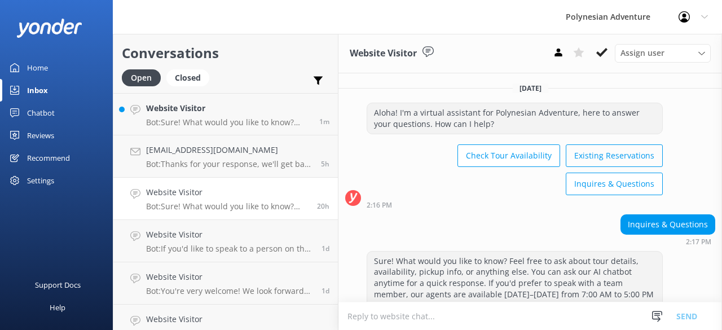
scroll to position [39, 0]
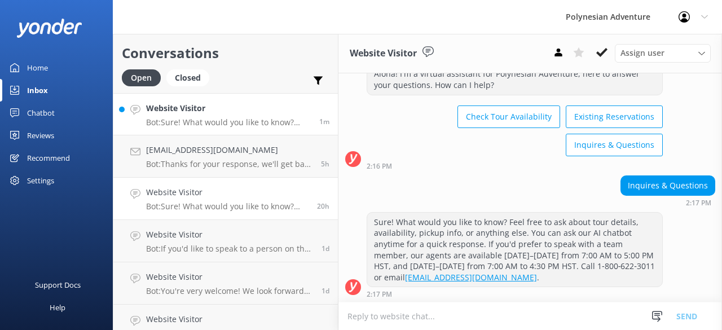
click at [171, 116] on div "Website Visitor Bot: Sure! What would you like to know? Feel free to ask about …" at bounding box center [228, 114] width 165 height 24
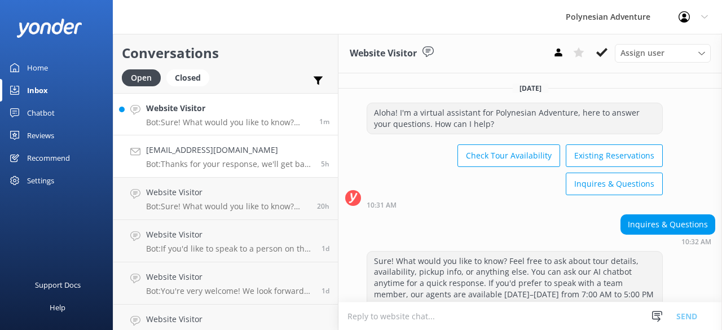
scroll to position [167, 0]
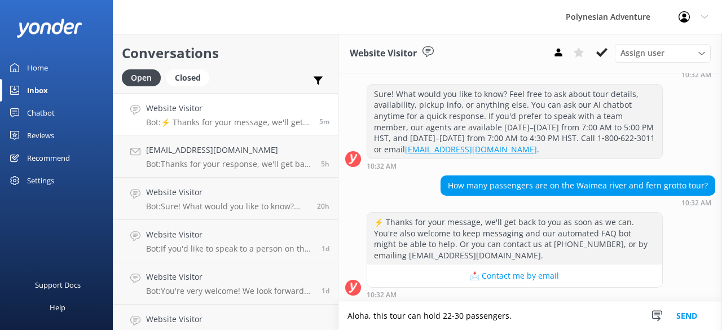
drag, startPoint x: 510, startPoint y: 318, endPoint x: 372, endPoint y: 315, distance: 138.2
click at [372, 315] on textarea "Aloha, this tour can hold 22-30 passengers." at bounding box center [529, 316] width 383 height 28
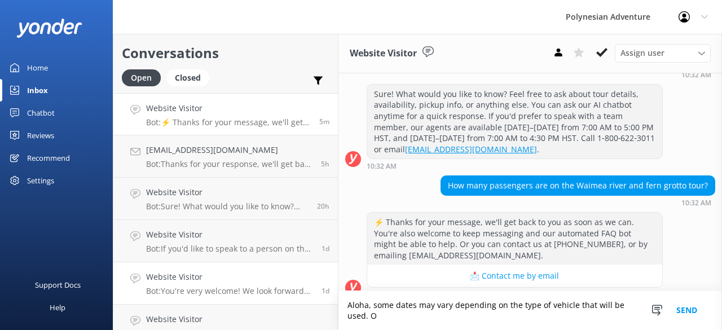
scroll to position [178, 0]
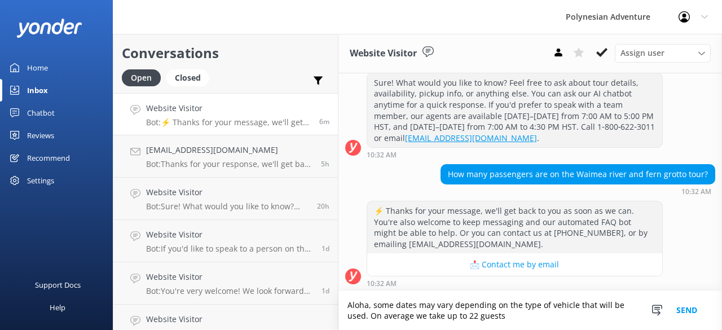
click at [425, 317] on textarea "Aloha, some dates may vary depending on the type of vehicle that will be used. …" at bounding box center [529, 310] width 383 height 39
click at [517, 315] on textarea "Aloha, some dates may vary depending on the type of vehicle that will be used. …" at bounding box center [529, 310] width 383 height 39
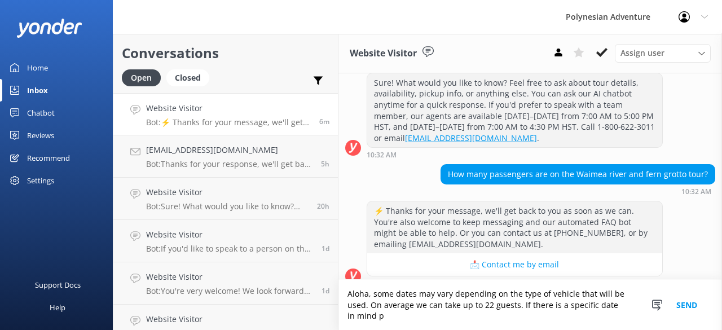
scroll to position [188, 0]
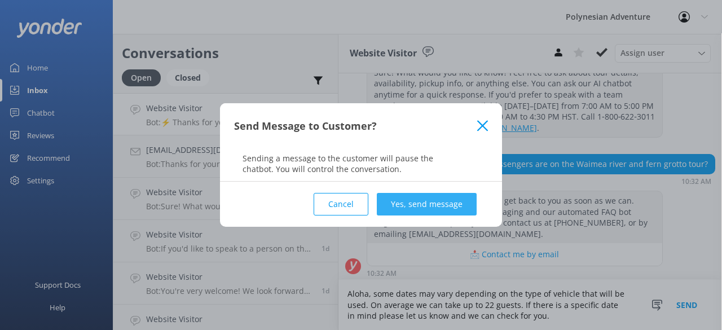
type textarea "Aloha, some dates may vary depending on the type of vehicle that will be used. …"
click at [413, 202] on button "Yes, send message" at bounding box center [427, 204] width 100 height 23
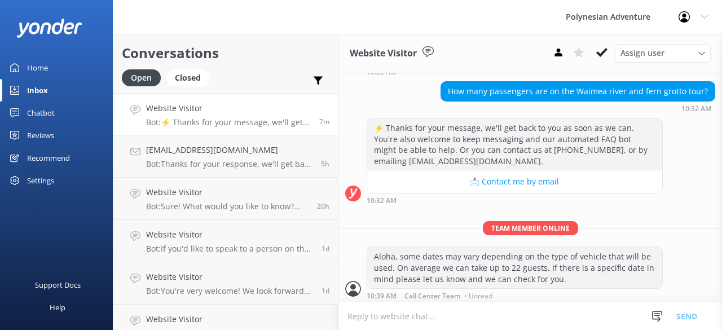
scroll to position [262, 0]
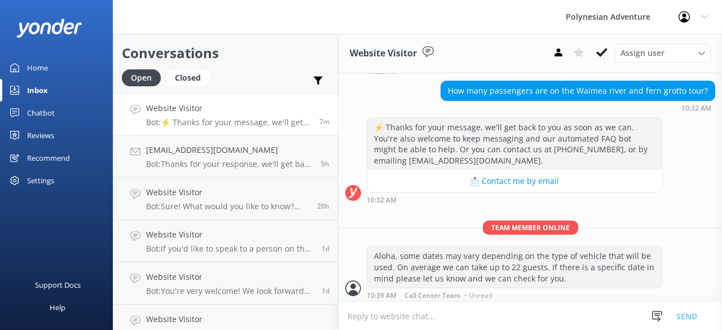
click at [229, 120] on p "Bot: ⚡ Thanks for your message, we'll get back to you as soon as we can. You're…" at bounding box center [228, 122] width 165 height 10
click at [38, 85] on div "Inbox" at bounding box center [37, 90] width 21 height 23
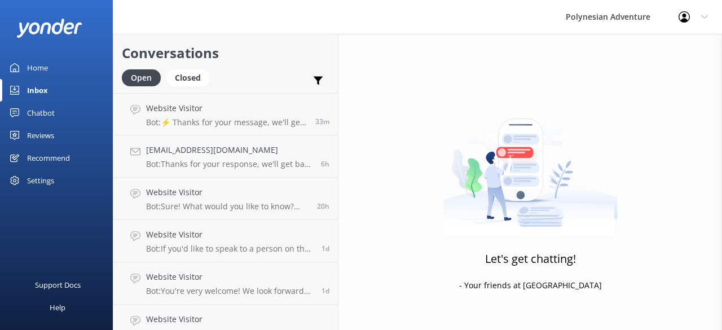
click at [36, 85] on div "Inbox" at bounding box center [37, 90] width 21 height 23
click at [236, 118] on p "Bot: ⚡ Thanks for your message, we'll get back to you as soon as we can. You're…" at bounding box center [226, 122] width 161 height 10
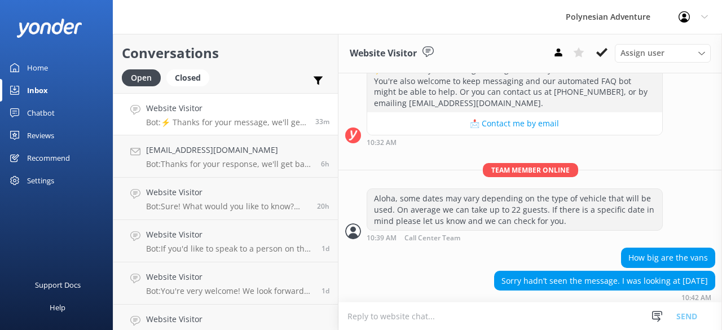
scroll to position [321, 0]
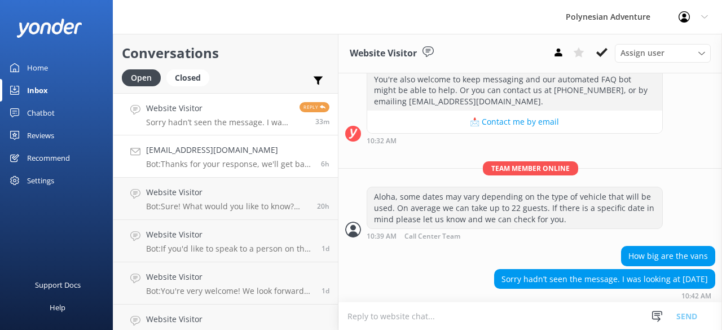
click at [230, 155] on h4 "[EMAIL_ADDRESS][DOMAIN_NAME]" at bounding box center [229, 150] width 166 height 12
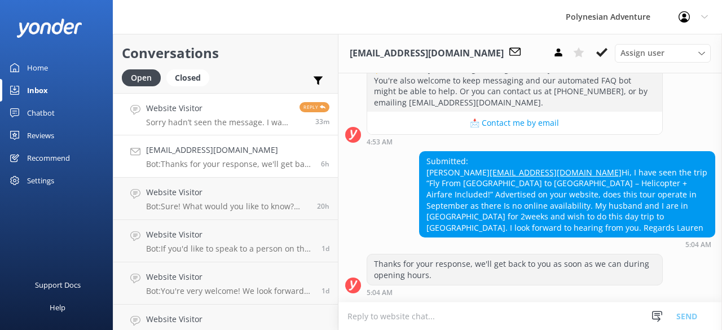
click at [226, 130] on link "Website Visitor Sorry hadn’t seen the message. I was looking at [DATE] Reply 33m" at bounding box center [225, 114] width 224 height 42
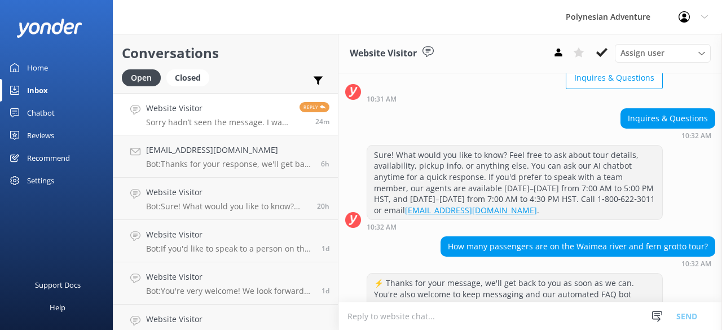
scroll to position [321, 0]
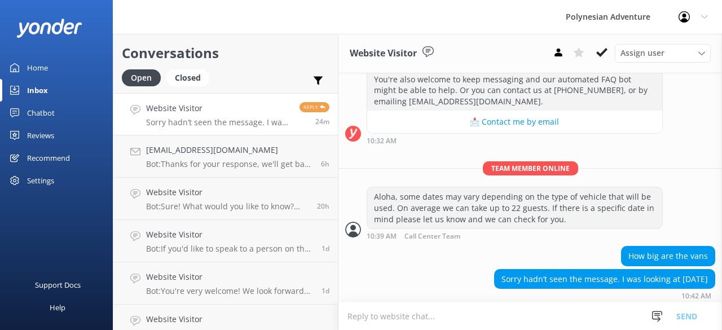
click at [453, 306] on textarea at bounding box center [529, 316] width 383 height 28
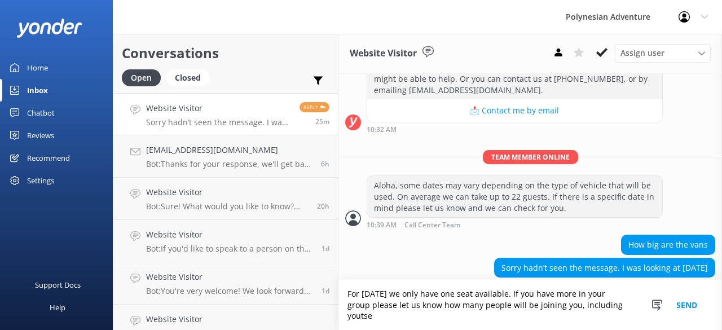
scroll to position [343, 0]
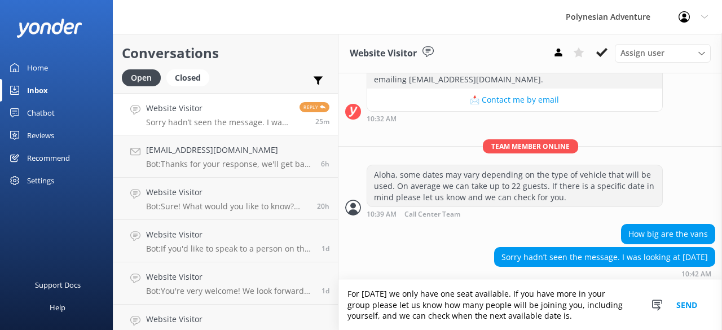
click at [342, 288] on textarea "For [DATE] we only have one seat available. If you have more in your group plea…" at bounding box center [529, 305] width 383 height 50
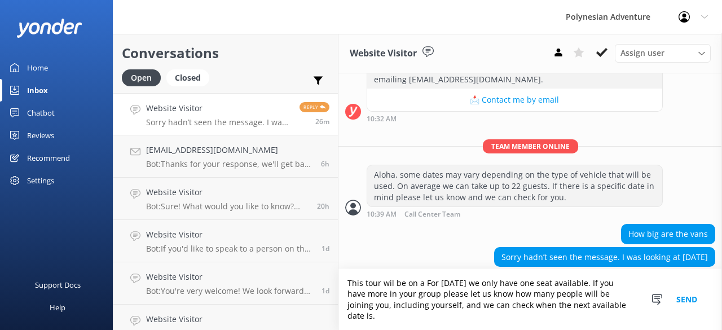
scroll to position [354, 0]
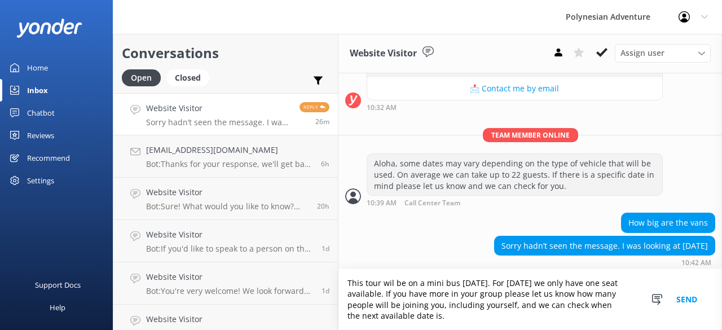
drag, startPoint x: 550, startPoint y: 284, endPoint x: 507, endPoint y: 283, distance: 42.3
click at [507, 283] on textarea "This tour wil be on a mini bus [DATE]. For [DATE] we only have one seat availab…" at bounding box center [529, 299] width 383 height 61
type textarea "This tour wil be on a mini bus [DATE] and we only have one seat available. If y…"
click at [685, 295] on button "Send" at bounding box center [686, 299] width 42 height 61
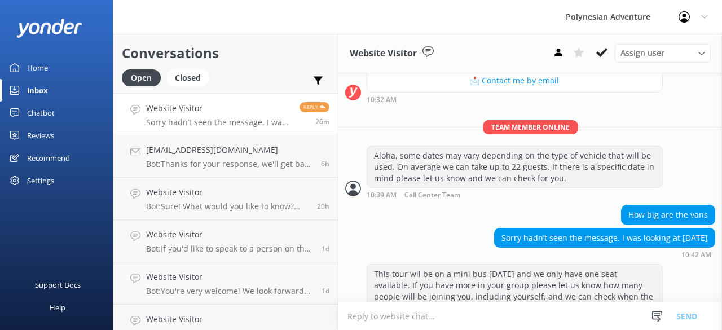
scroll to position [390, 0]
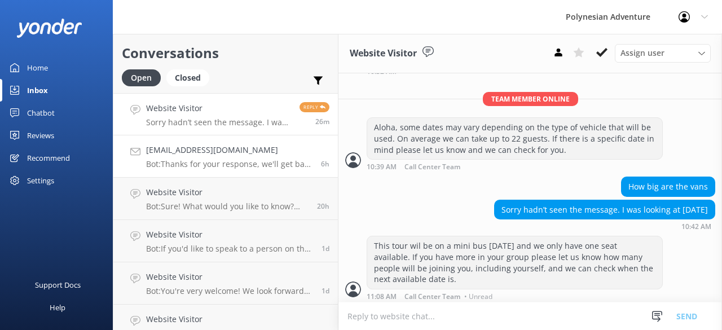
click at [187, 154] on h4 "[EMAIL_ADDRESS][DOMAIN_NAME]" at bounding box center [229, 150] width 166 height 12
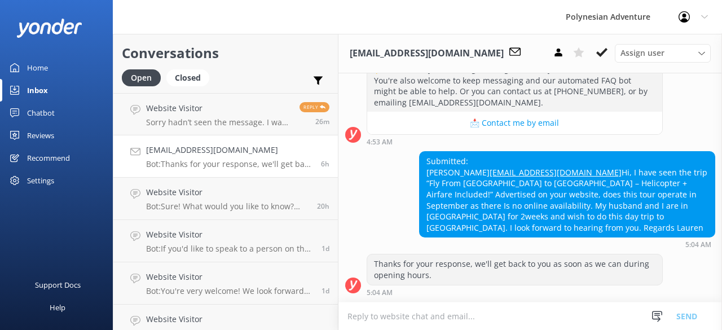
scroll to position [352, 0]
click at [382, 314] on textarea at bounding box center [529, 316] width 383 height 28
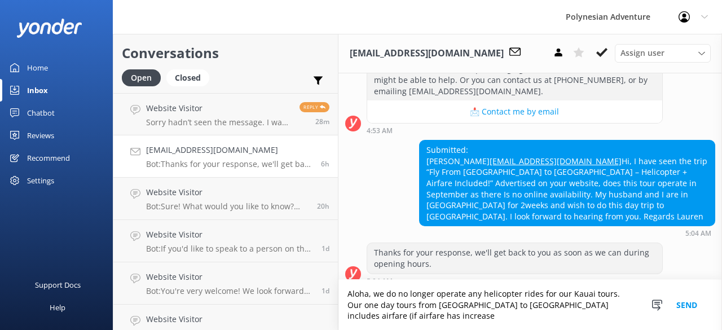
scroll to position [374, 0]
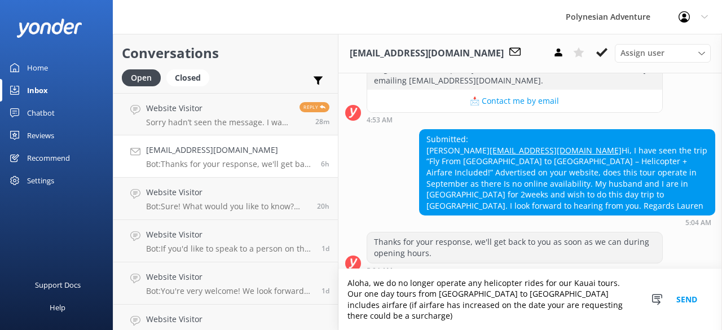
click at [382, 316] on textarea "Aloha, we do no longer operate any helicopter rides for our Kauai tours. Our on…" at bounding box center [529, 299] width 383 height 61
click at [610, 316] on textarea "Aloha, we do no longer operate any helicopter rides for our Kauai tours. Our on…" at bounding box center [529, 299] width 383 height 61
click at [550, 306] on textarea "Aloha, we do no longer operate any helicopter rides for our Kauai tours. Our on…" at bounding box center [529, 299] width 383 height 61
click at [611, 316] on textarea "Aloha, we do no longer operate any helicopter rides for our Kauai tours. Our on…" at bounding box center [529, 299] width 383 height 61
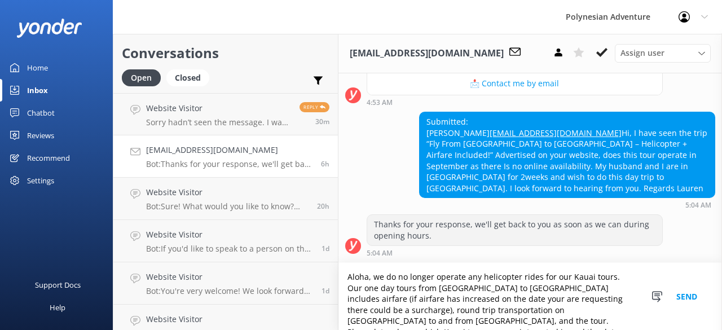
scroll to position [1, 0]
click at [395, 279] on textarea "Aloha, we do no longer operate any helicopter rides for our Kauai tours. Our on…" at bounding box center [529, 296] width 383 height 67
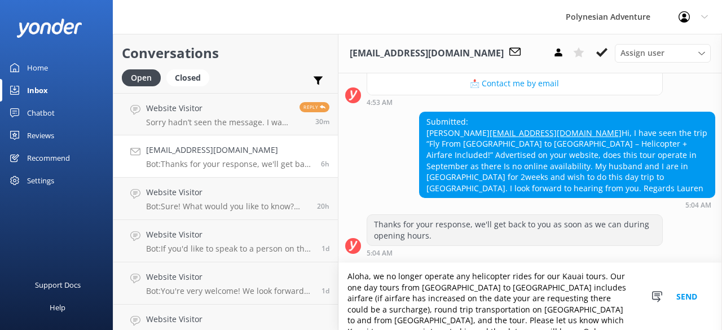
click at [406, 301] on textarea "Aloha, we no longer operate any helicopter rides for our Kauai tours. Our one d…" at bounding box center [529, 296] width 383 height 67
click at [407, 301] on textarea "Aloha, we no longer operate any helicopter rides for our Kauai tours. Our one d…" at bounding box center [529, 296] width 383 height 67
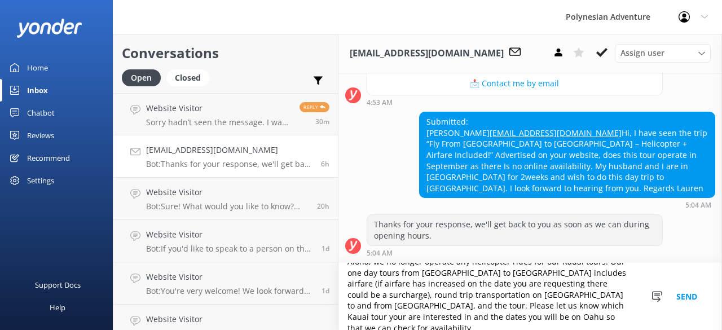
scroll to position [16, 0]
type textarea "Aloha, we no longer operate any helicopter rides for our Kauai tours. Our one d…"
click at [588, 295] on textarea "Aloha, we no longer operate any helicopter rides for our Kauai tours. Our one d…" at bounding box center [529, 296] width 383 height 67
click at [698, 299] on button "Send" at bounding box center [686, 296] width 42 height 67
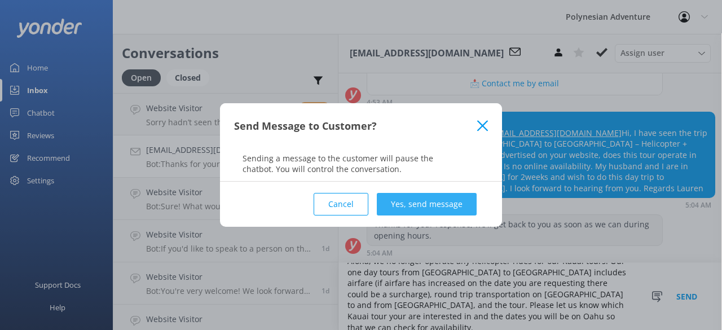
click at [406, 206] on button "Yes, send message" at bounding box center [427, 204] width 100 height 23
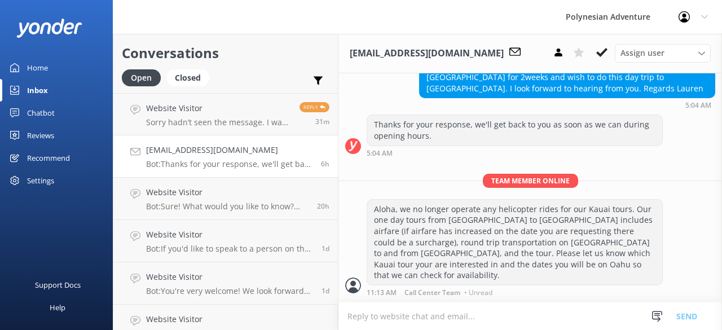
scroll to position [480, 0]
click at [266, 196] on h4 "Website Visitor" at bounding box center [227, 192] width 162 height 12
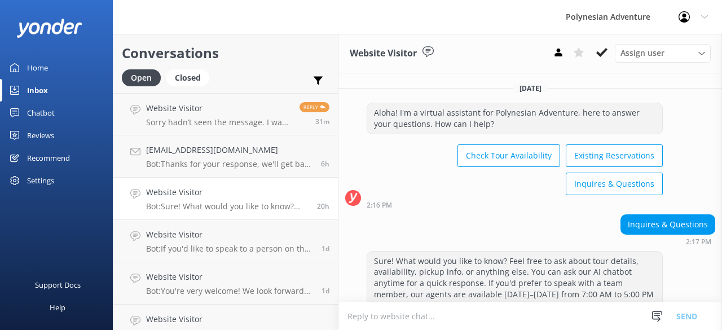
scroll to position [39, 0]
